Goal: Task Accomplishment & Management: Manage account settings

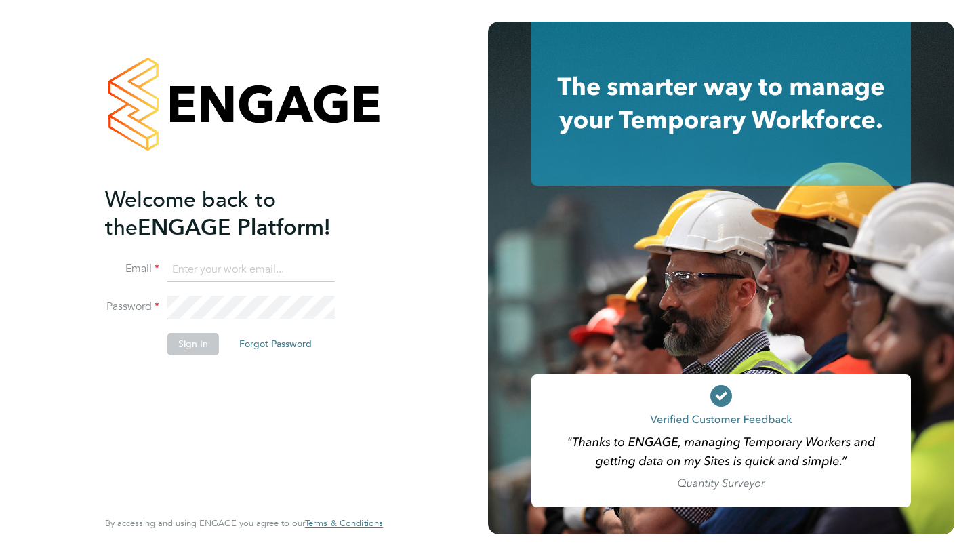
type input "[EMAIL_ADDRESS][DOMAIN_NAME]"
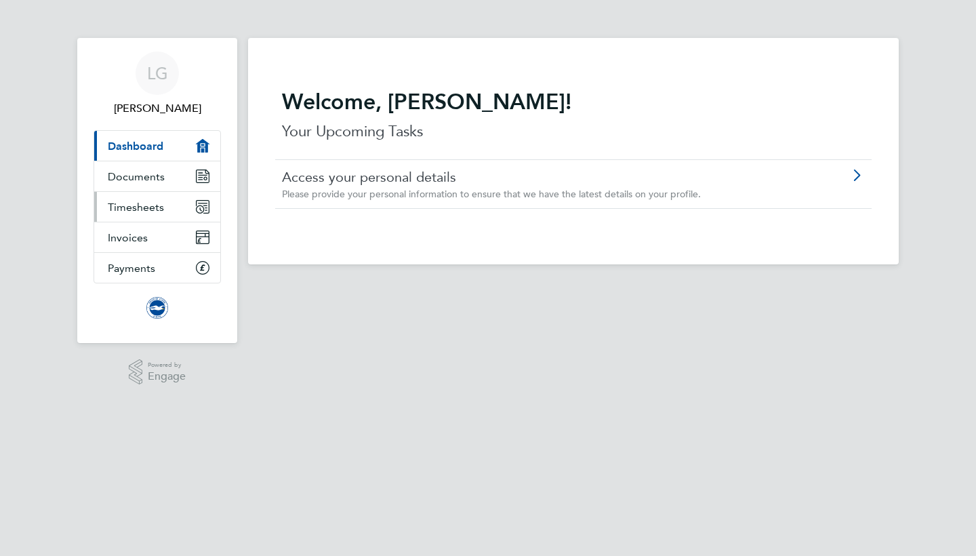
click at [145, 201] on span "Timesheets" at bounding box center [136, 207] width 56 height 13
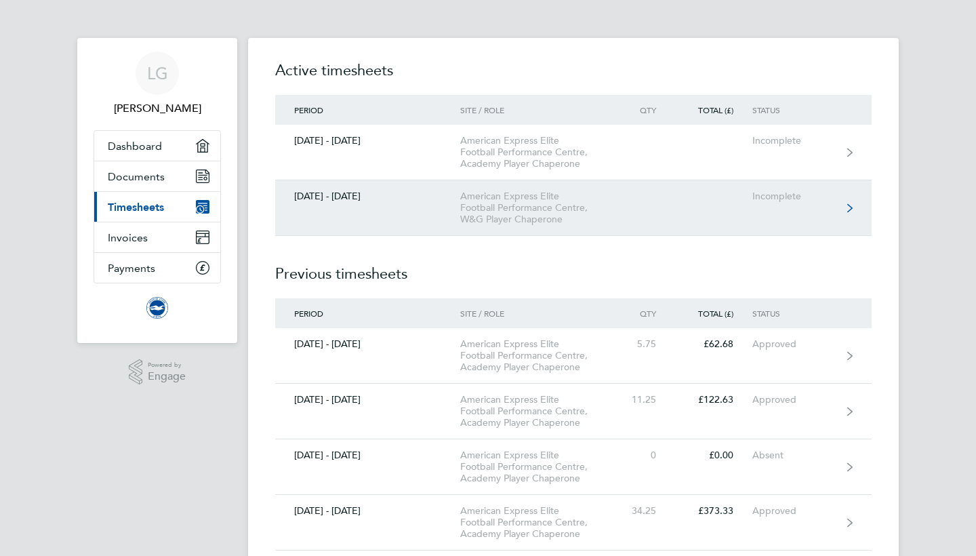
click at [621, 212] on link "[DATE] - [DATE] American Express Elite Football Performance Centre, W&G Player …" at bounding box center [573, 208] width 596 height 56
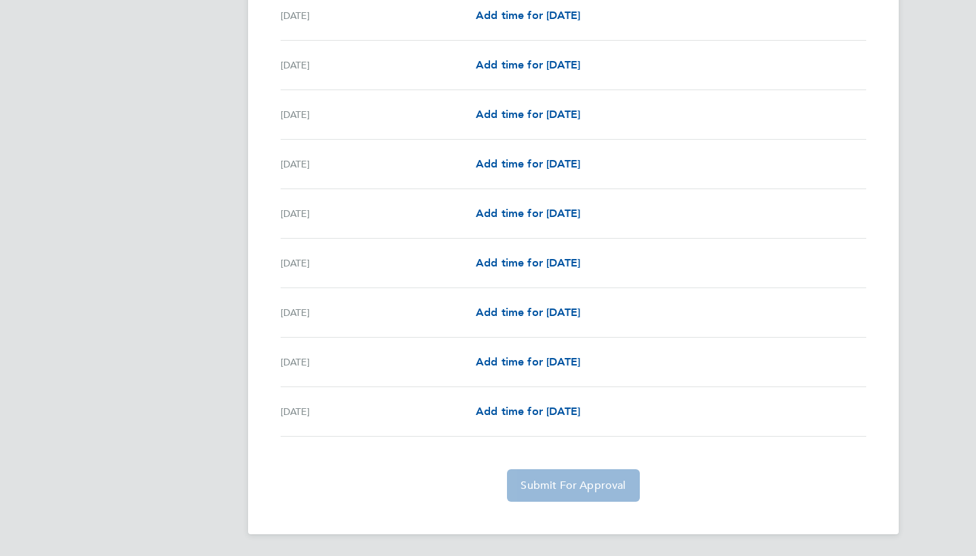
scroll to position [1284, 0]
click at [507, 411] on span "Add time for [DATE]" at bounding box center [528, 410] width 104 height 13
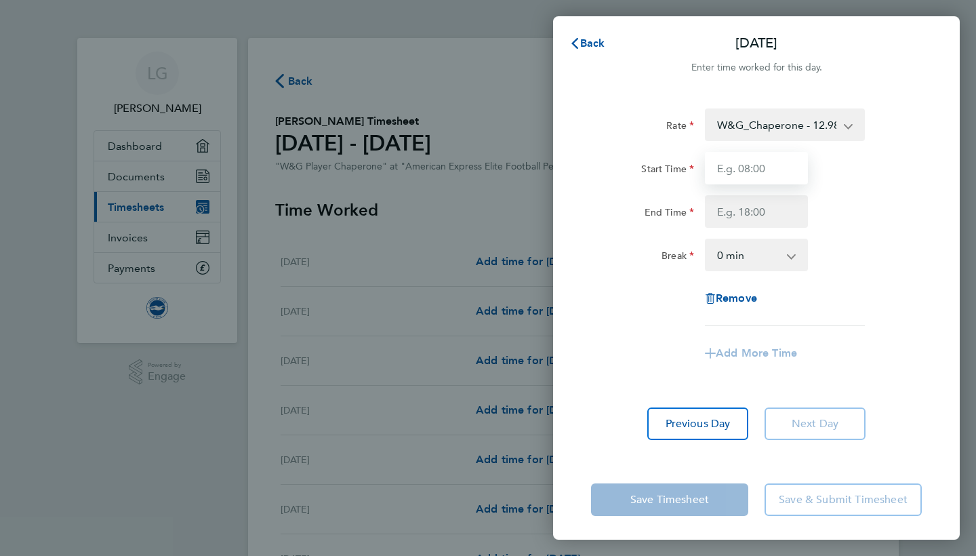
click at [752, 169] on input "Start Time" at bounding box center [756, 168] width 103 height 33
type input "18:00"
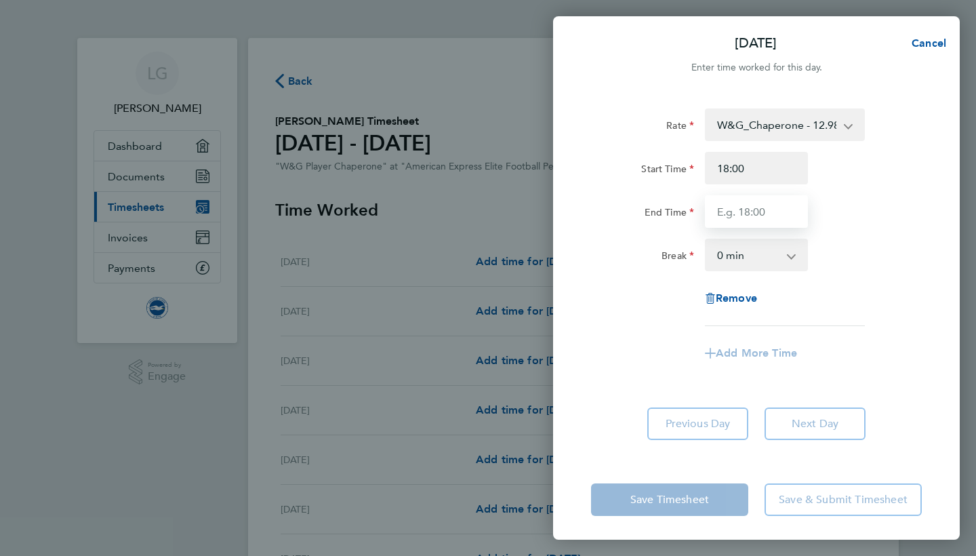
click at [730, 213] on input "End Time" at bounding box center [756, 211] width 103 height 33
type input "21:30"
click at [852, 241] on div "Break 0 min 15 min 30 min 45 min 60 min 75 min 90 min" at bounding box center [755, 254] width 341 height 33
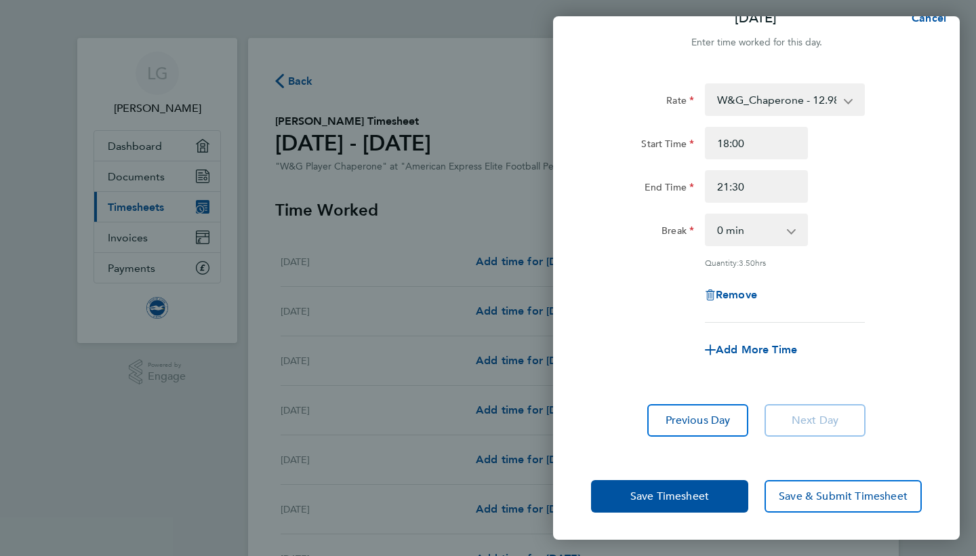
scroll to position [24, 0]
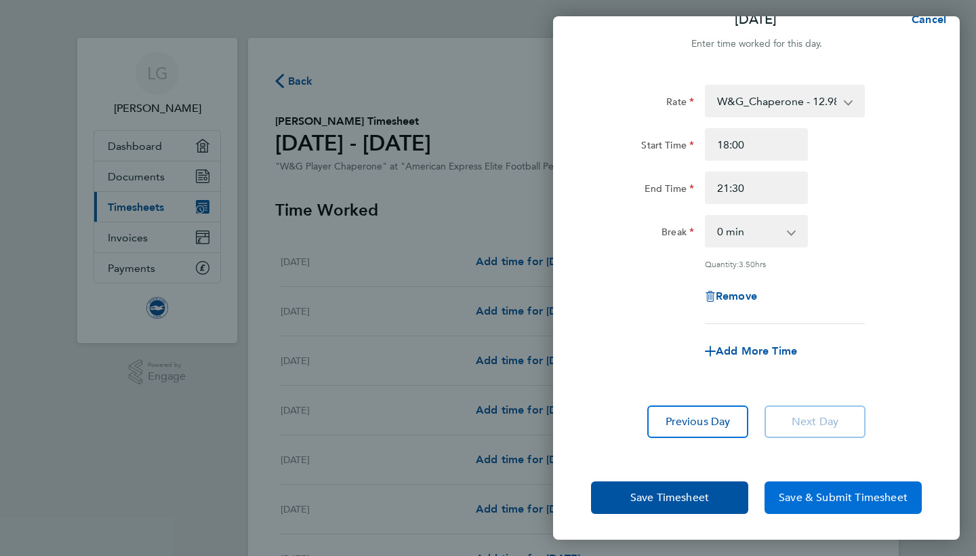
click at [801, 495] on span "Save & Submit Timesheet" at bounding box center [842, 497] width 129 height 14
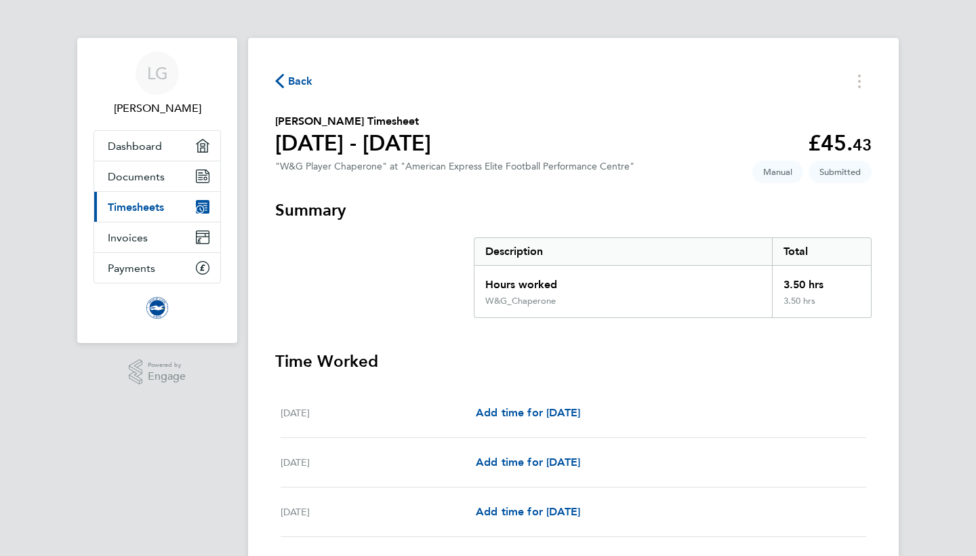
click at [299, 78] on span "Back" at bounding box center [300, 81] width 25 height 16
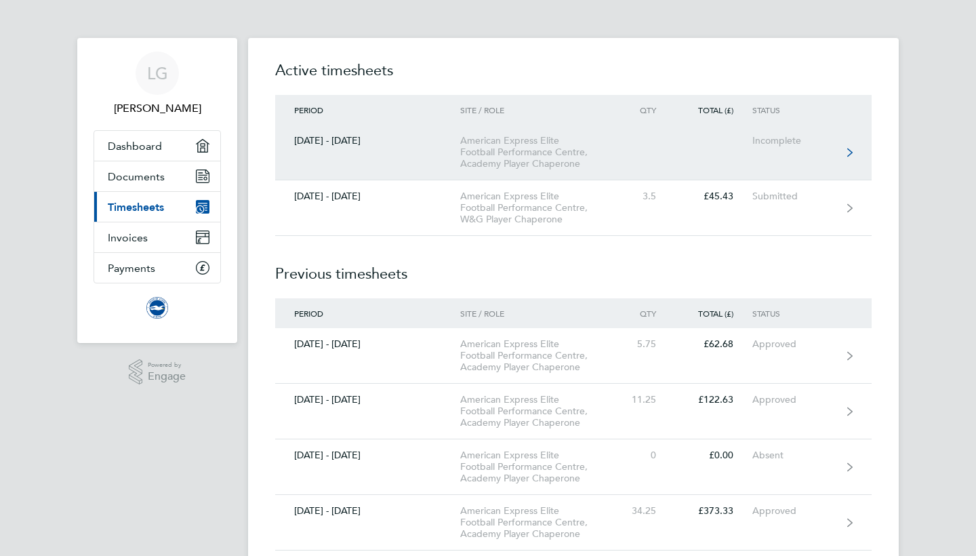
click at [854, 149] on link "[DATE] - [DATE] American Express Elite Football Performance Centre, Academy Pla…" at bounding box center [573, 153] width 596 height 56
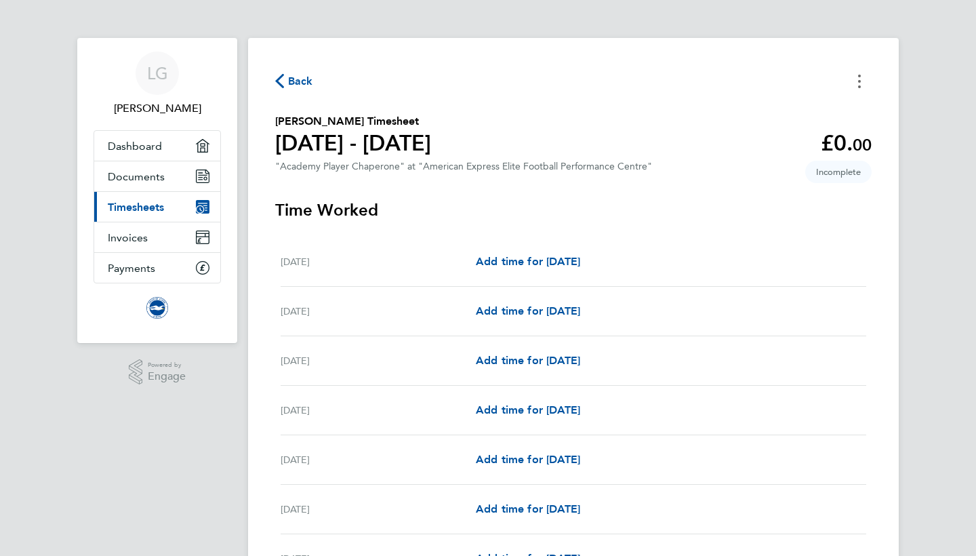
click at [861, 79] on button "Timesheets Menu" at bounding box center [859, 80] width 24 height 21
click at [791, 111] on button "Mark as absent" at bounding box center [790, 111] width 163 height 27
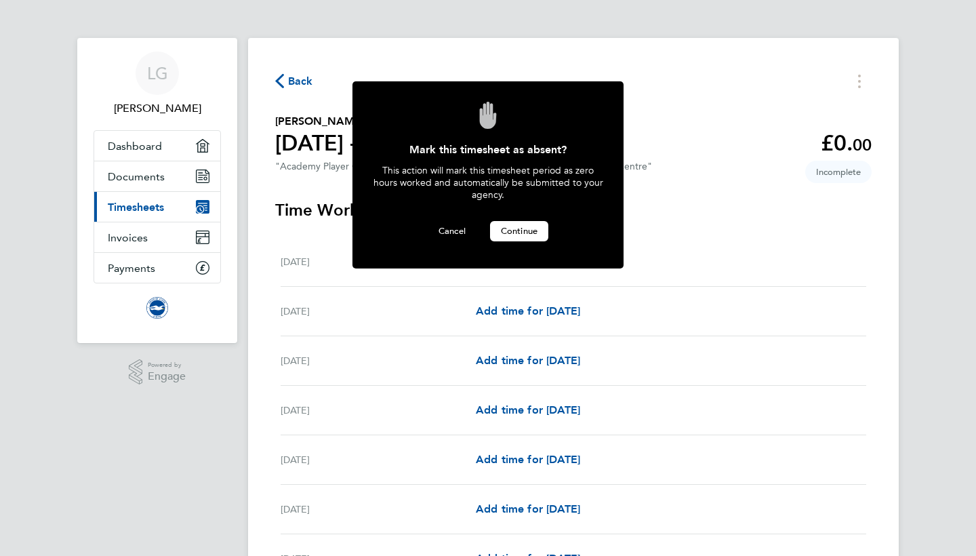
click at [512, 230] on span "Continue" at bounding box center [519, 231] width 37 height 12
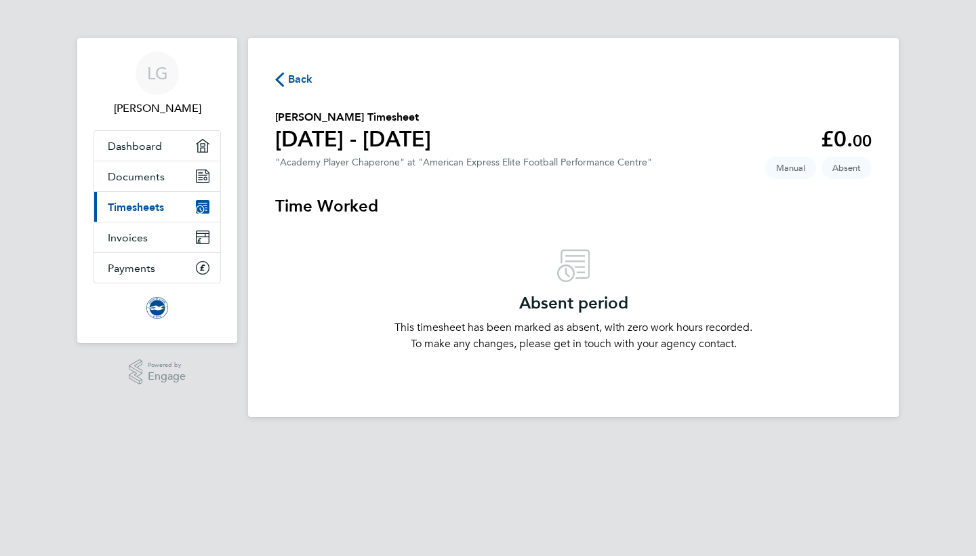
click at [301, 81] on span "Back" at bounding box center [300, 79] width 25 height 16
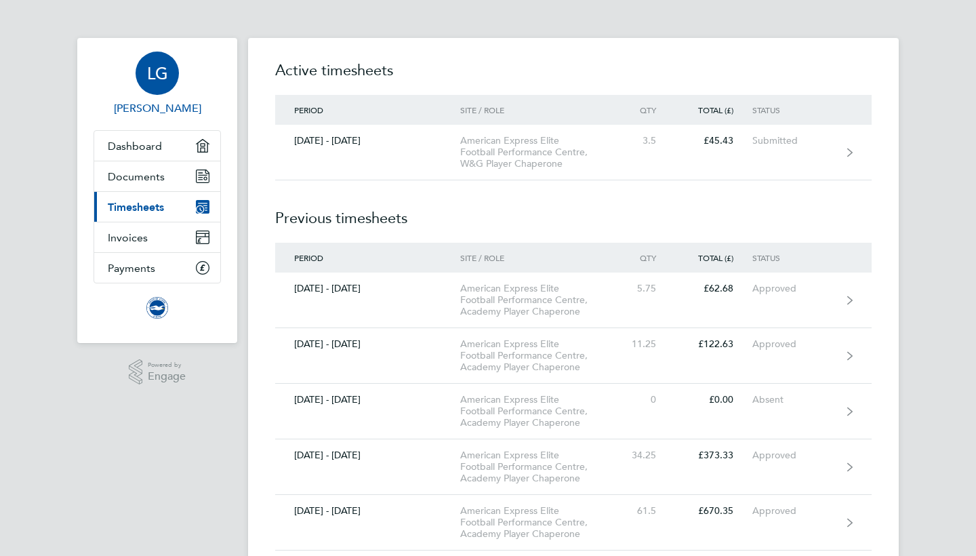
click at [156, 76] on span "LG" at bounding box center [157, 73] width 21 height 18
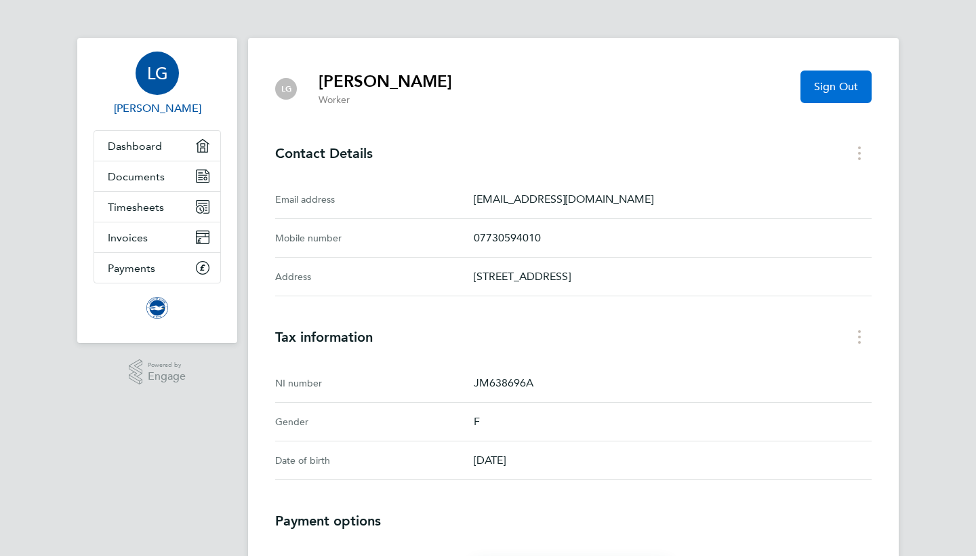
click at [831, 91] on span "Sign Out" at bounding box center [836, 87] width 44 height 14
